Goal: Transaction & Acquisition: Purchase product/service

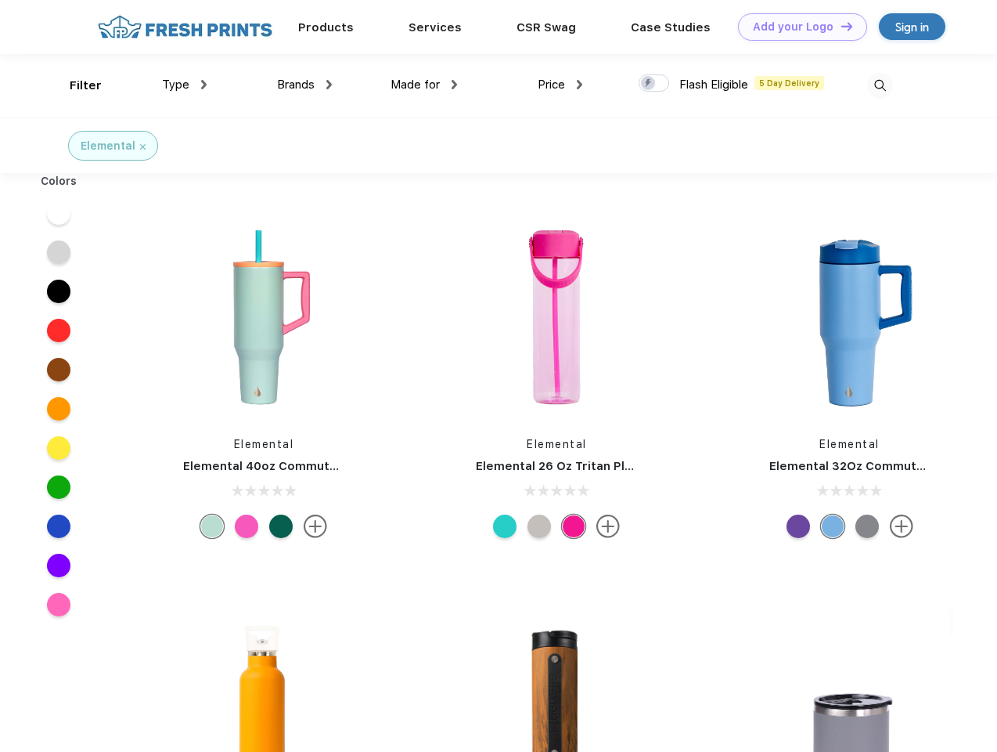
click at [797, 27] on link "Add your Logo Design Tool" at bounding box center [802, 26] width 129 height 27
click at [0, 0] on div "Design Tool" at bounding box center [0, 0] width 0 height 0
click at [840, 26] on link "Add your Logo Design Tool" at bounding box center [802, 26] width 129 height 27
click at [75, 85] on div "Filter" at bounding box center [86, 86] width 32 height 18
click at [185, 85] on span "Type" at bounding box center [175, 85] width 27 height 14
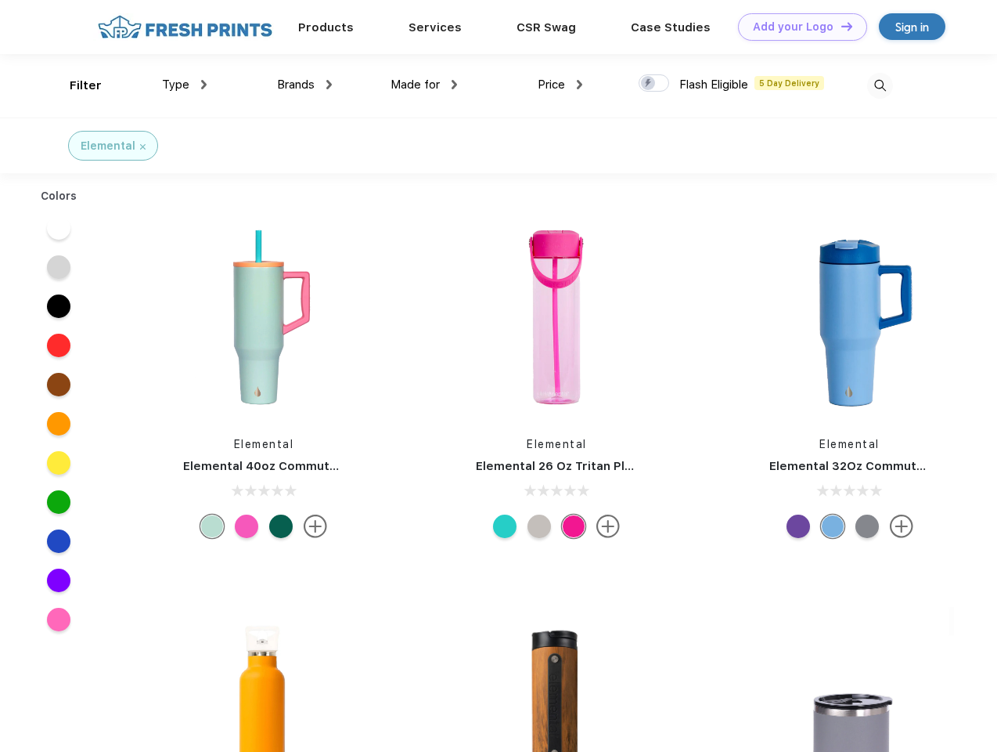
click at [305, 85] on span "Brands" at bounding box center [296, 85] width 38 height 14
click at [424, 85] on span "Made for" at bounding box center [415, 85] width 49 height 14
click at [561, 85] on span "Price" at bounding box center [551, 85] width 27 height 14
click at [655, 84] on div at bounding box center [654, 82] width 31 height 17
click at [649, 84] on input "checkbox" at bounding box center [644, 79] width 10 height 10
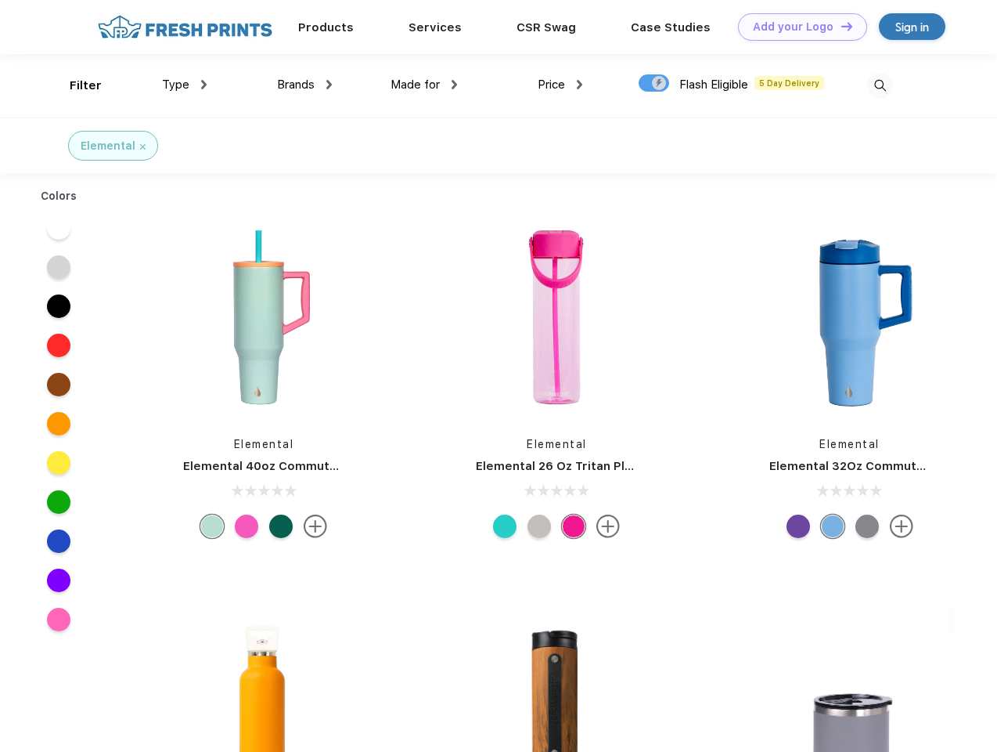
click at [880, 85] on img at bounding box center [880, 86] width 26 height 26
